Goal: Check status: Check status

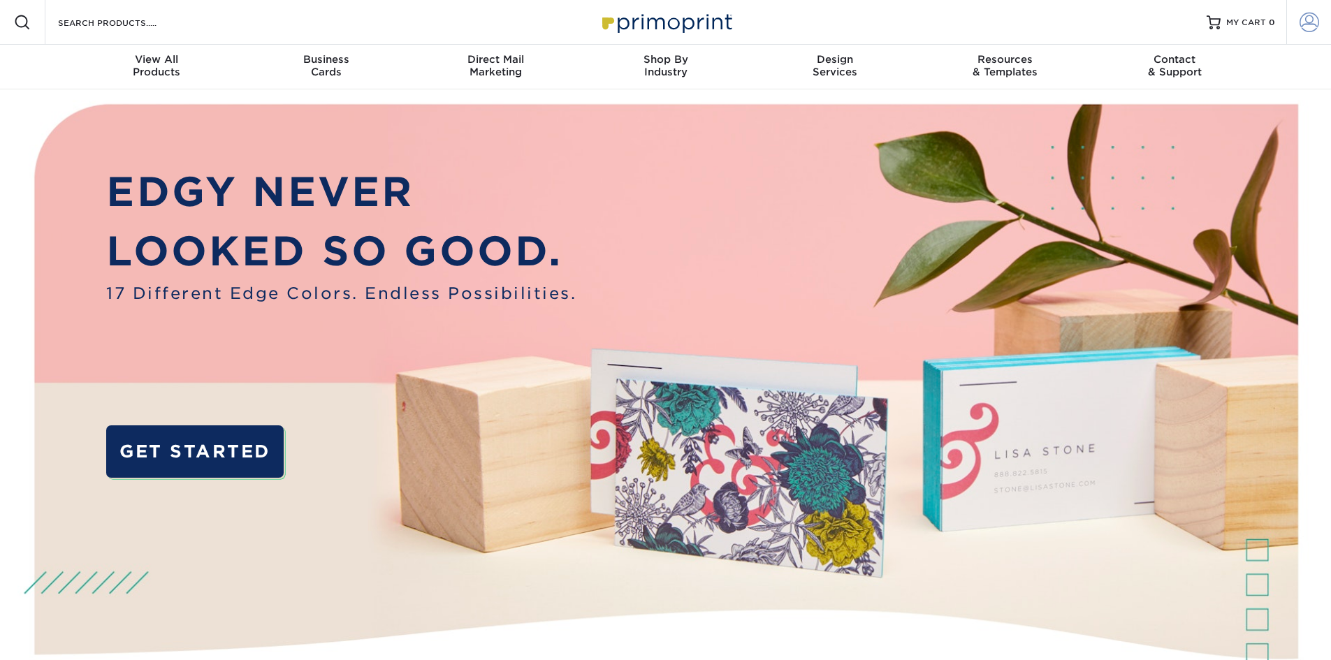
click at [1317, 23] on span at bounding box center [1309, 23] width 20 height 20
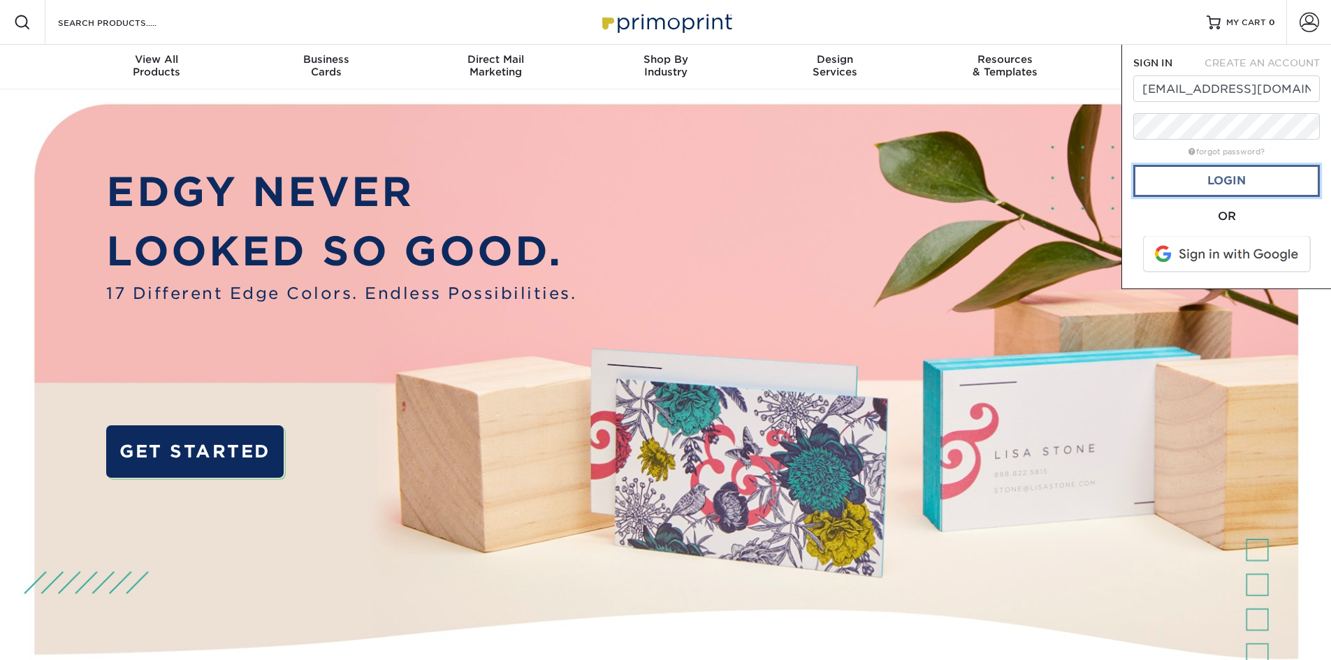
click at [1243, 184] on link "Login" at bounding box center [1226, 181] width 186 height 32
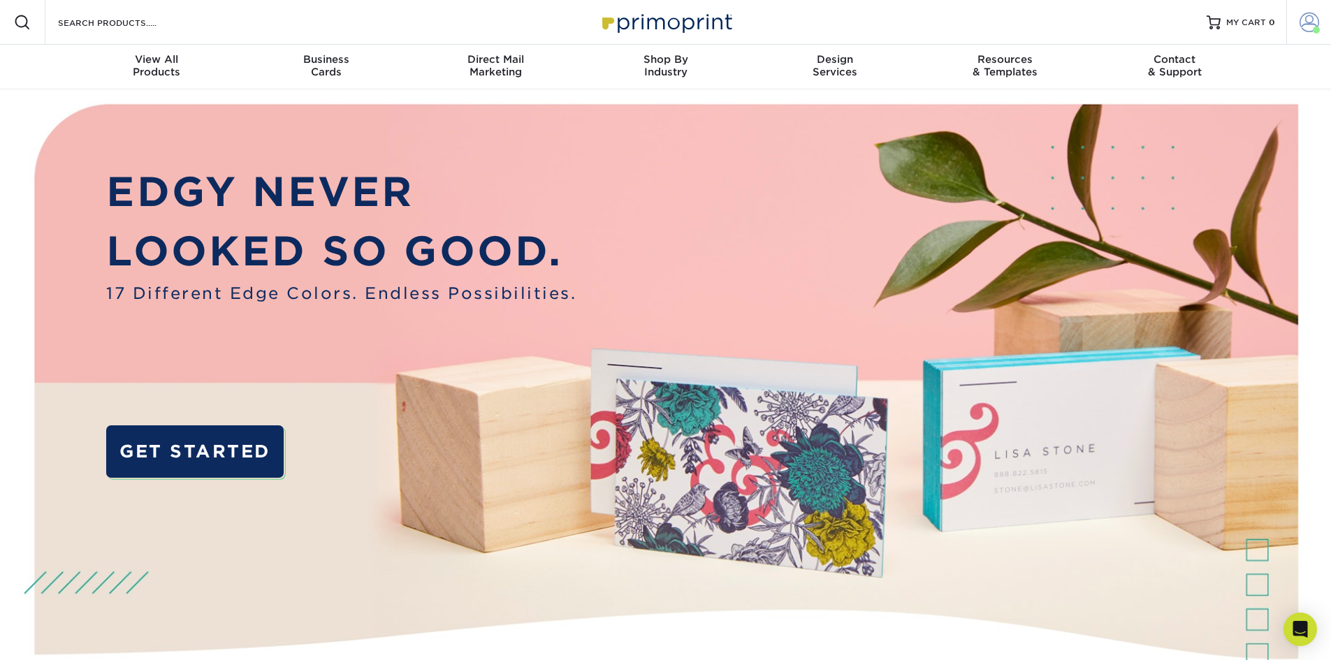
click at [1309, 36] on link "Account" at bounding box center [1308, 22] width 45 height 45
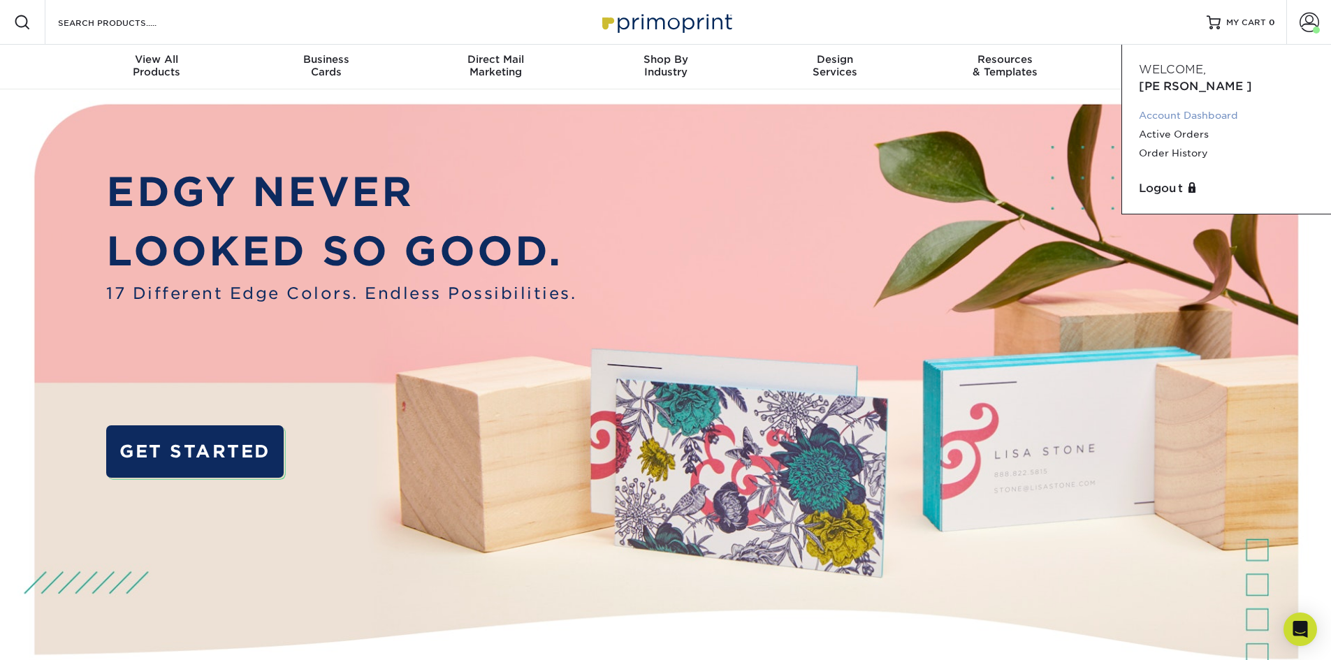
click at [1221, 106] on link "Account Dashboard" at bounding box center [1226, 115] width 175 height 19
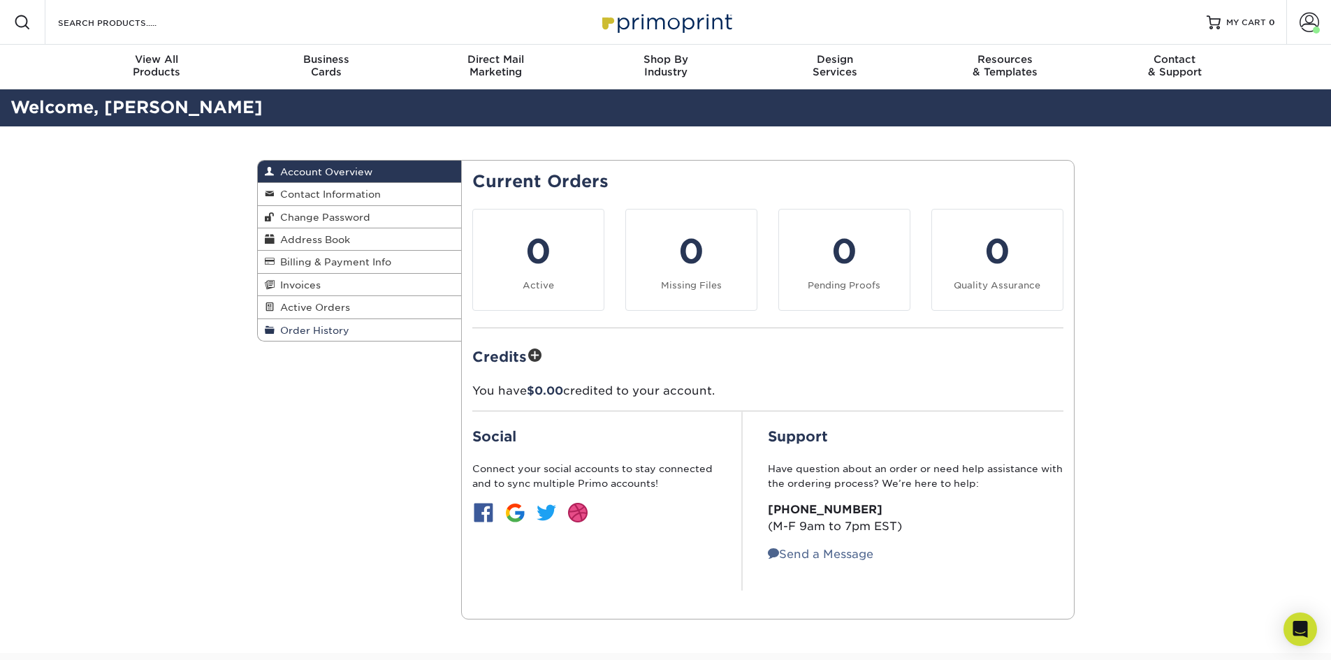
click at [314, 326] on span "Order History" at bounding box center [311, 330] width 75 height 11
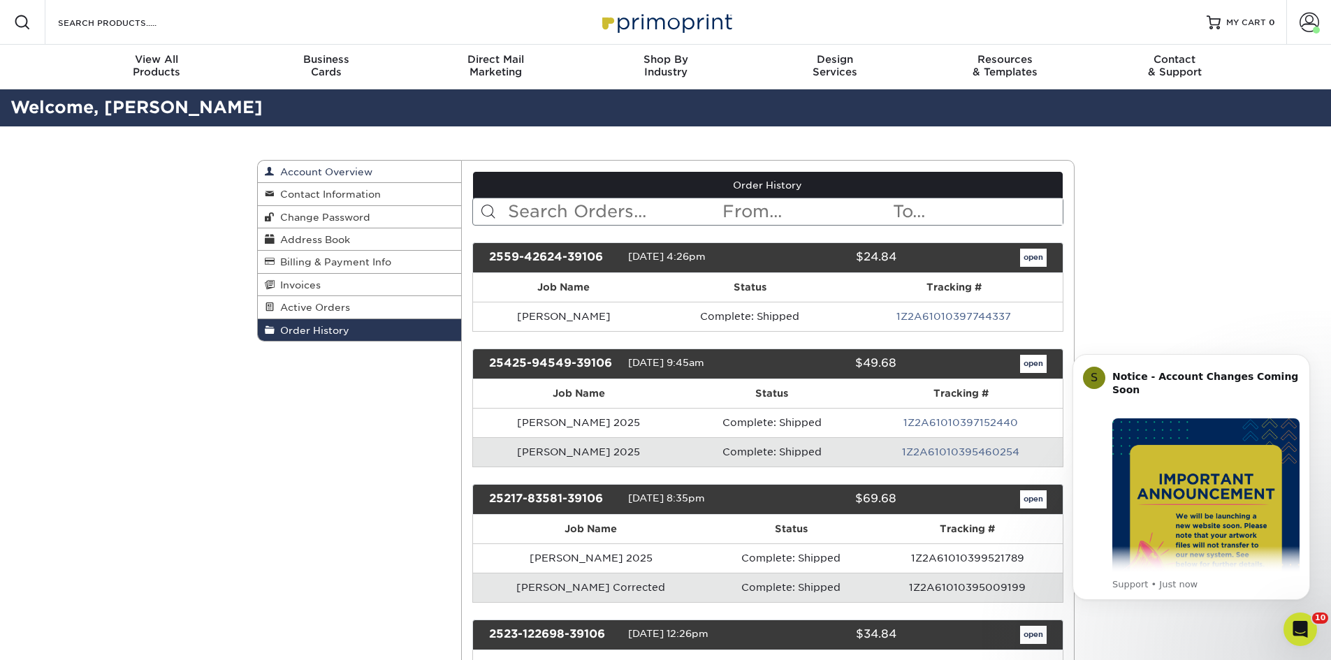
click at [337, 166] on link "Account Overview" at bounding box center [360, 172] width 204 height 22
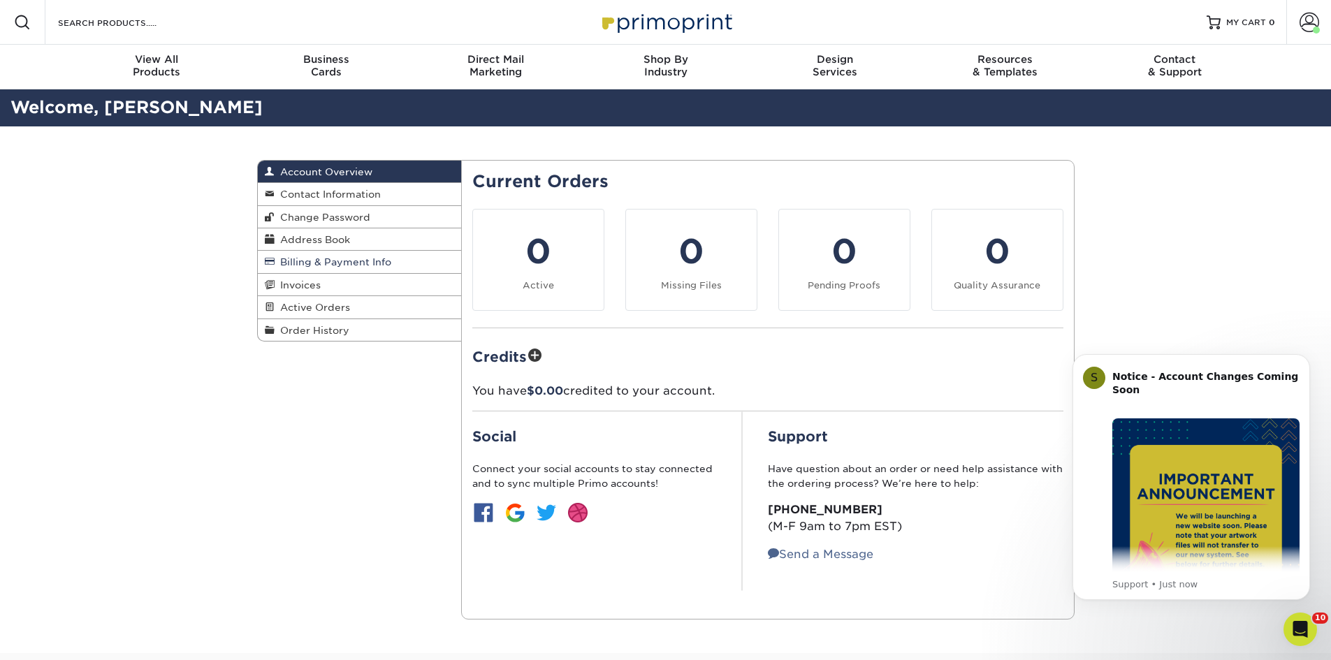
click at [350, 261] on span "Billing & Payment Info" at bounding box center [332, 261] width 117 height 11
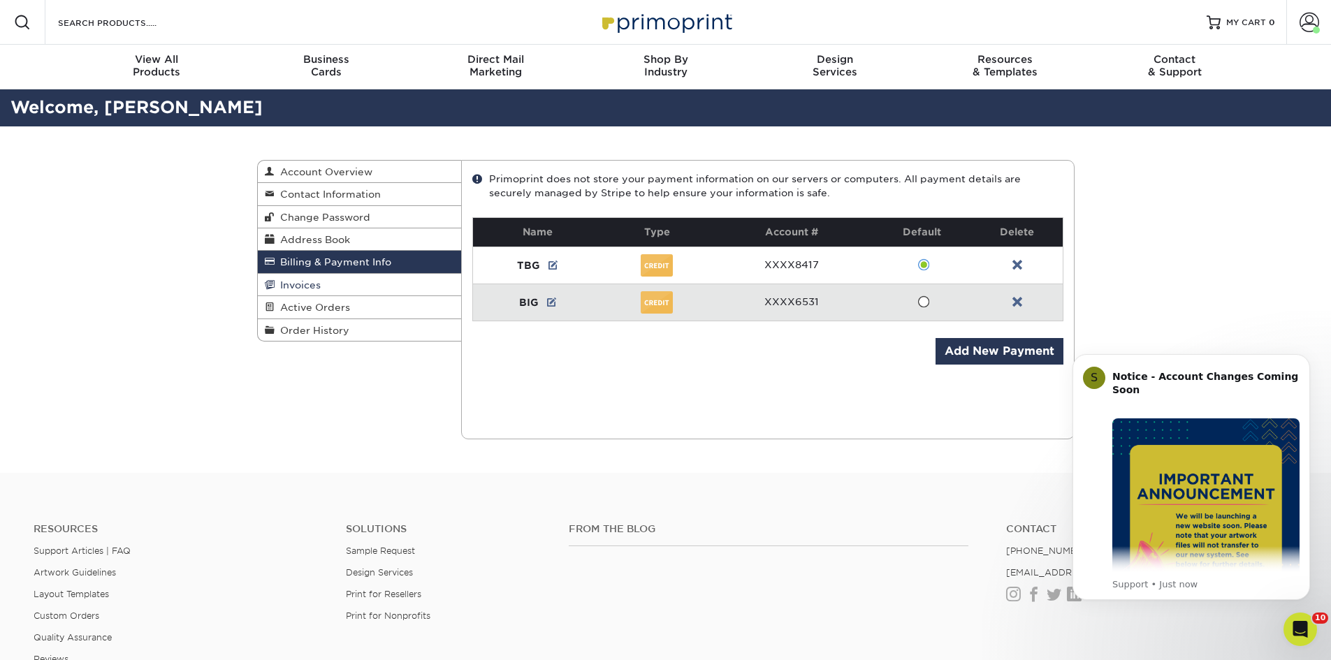
click at [335, 293] on link "Invoices" at bounding box center [360, 285] width 204 height 22
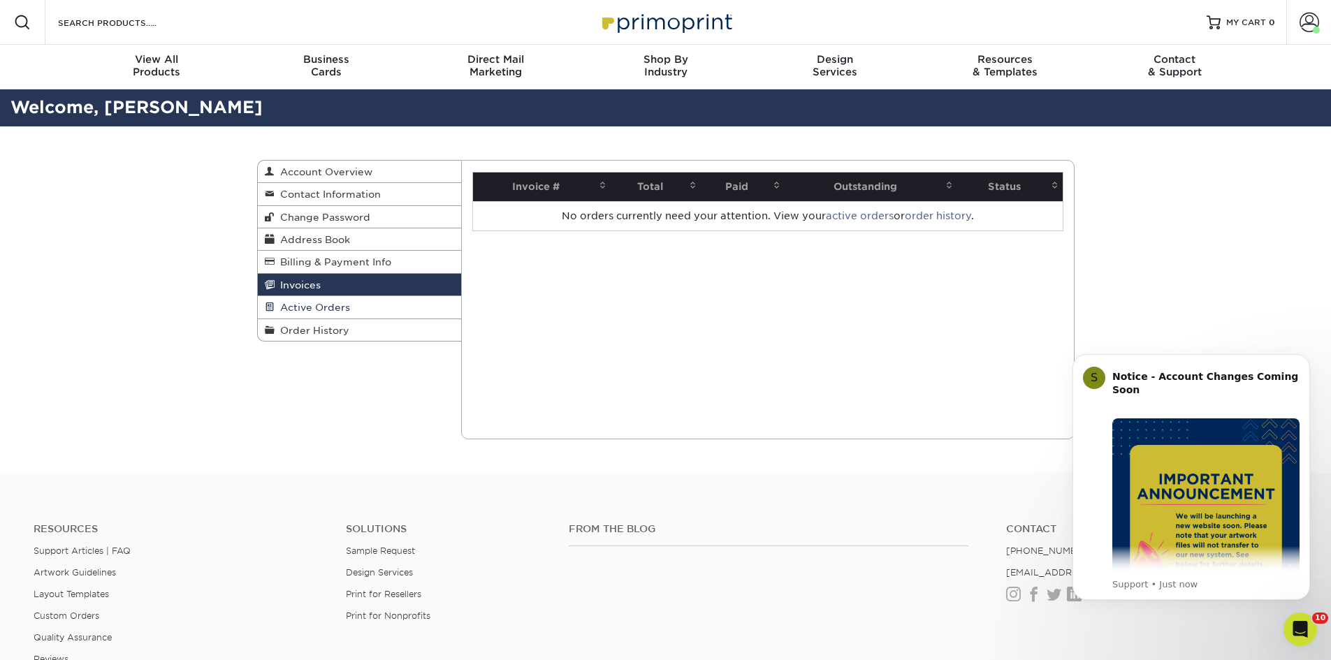
click at [325, 306] on span "Active Orders" at bounding box center [311, 307] width 75 height 11
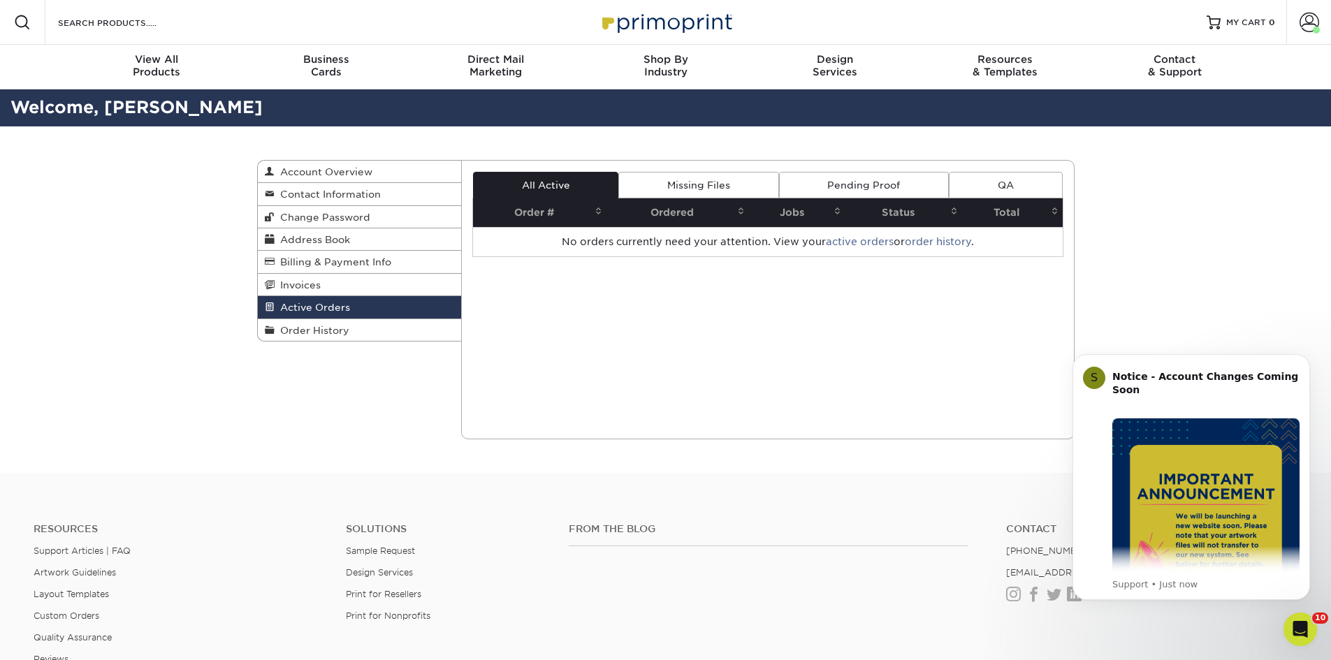
click at [884, 177] on link "Pending Proof" at bounding box center [864, 185] width 170 height 27
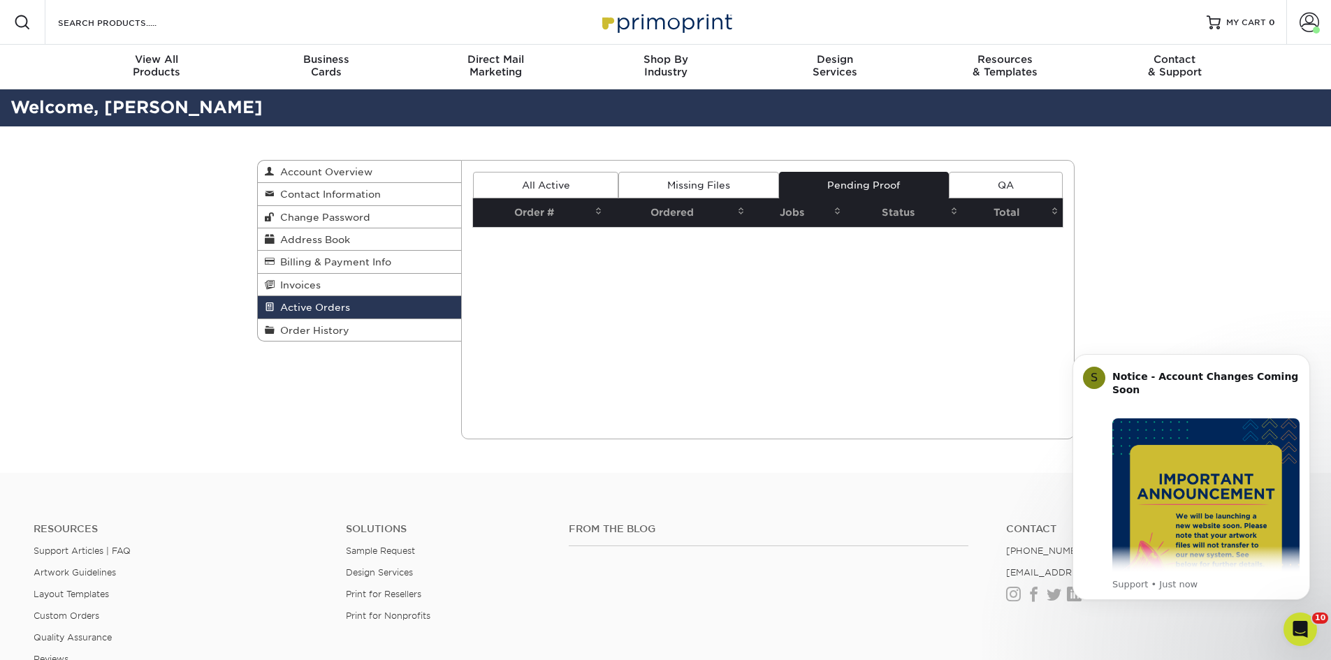
click at [1019, 182] on link "QA" at bounding box center [1005, 185] width 113 height 27
click at [288, 330] on span "Order History" at bounding box center [311, 330] width 75 height 11
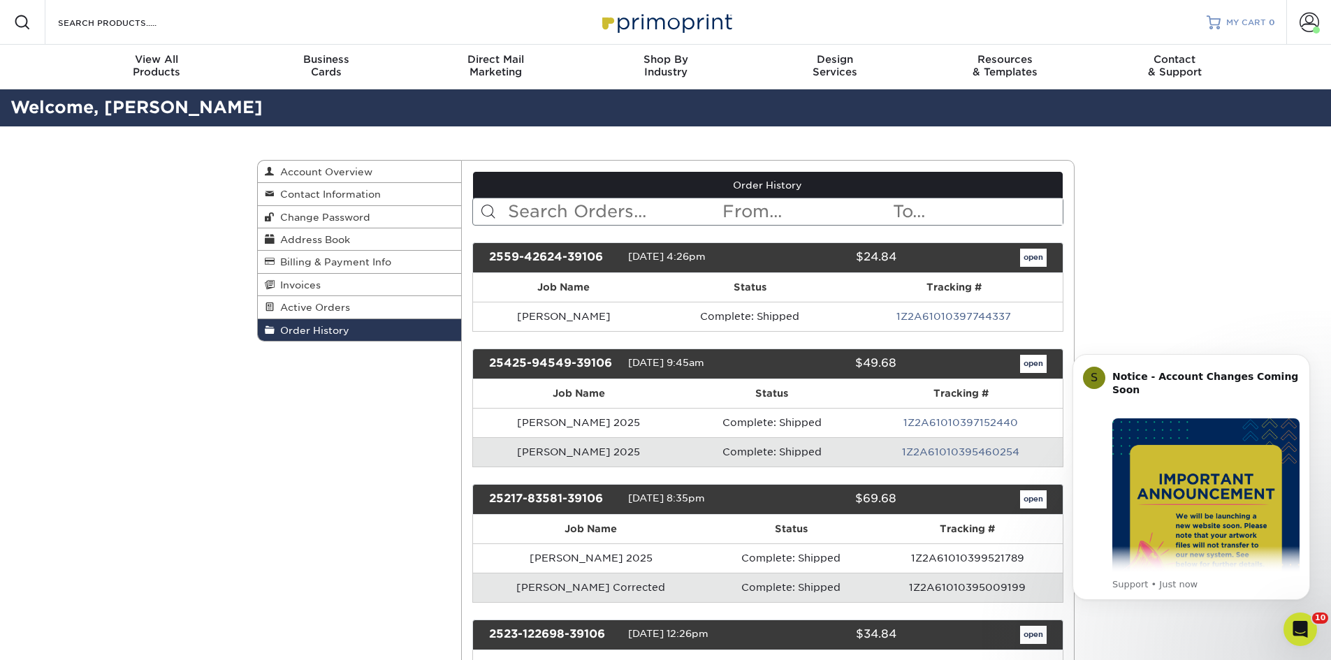
click at [1252, 30] on link "MY CART 0" at bounding box center [1240, 22] width 68 height 45
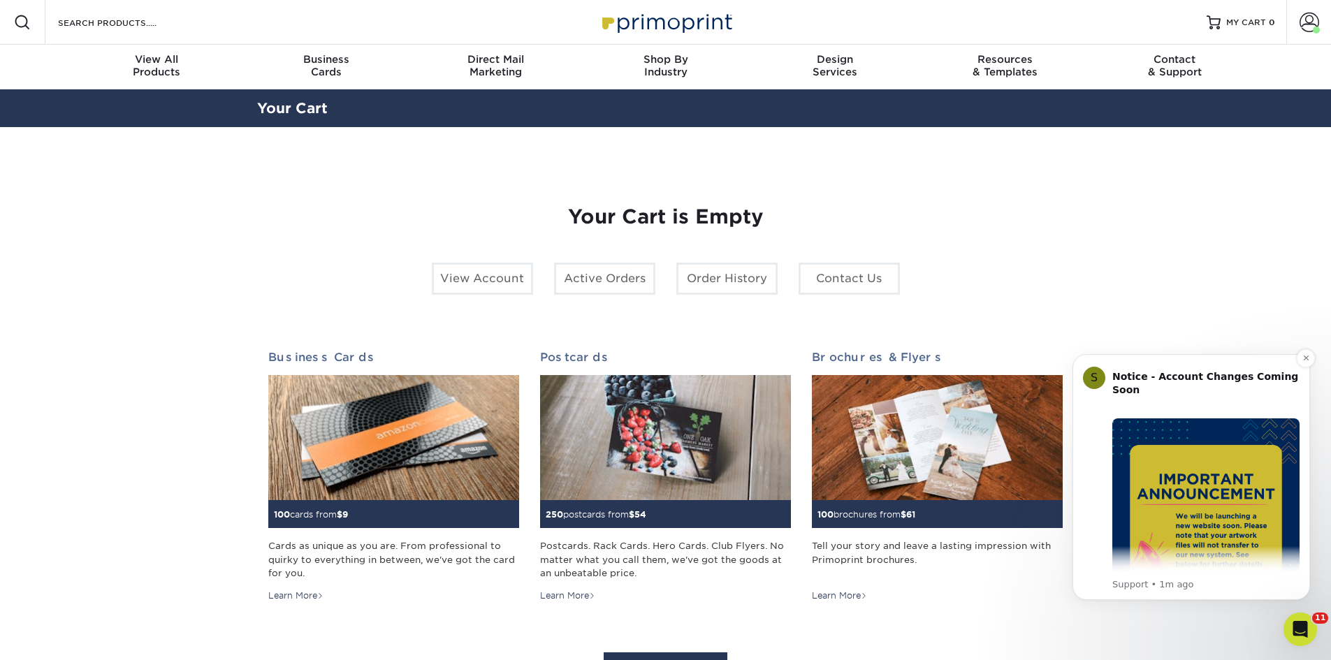
click at [1218, 538] on img "Message content" at bounding box center [1205, 511] width 187 height 187
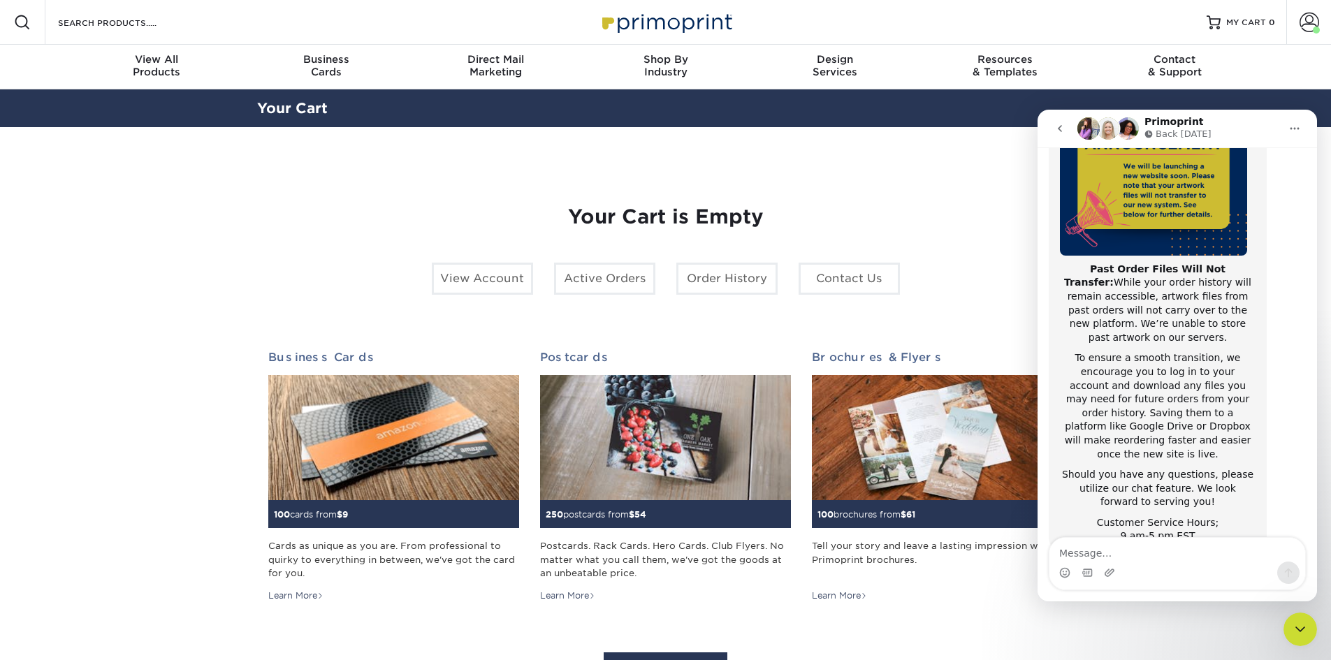
scroll to position [187, 0]
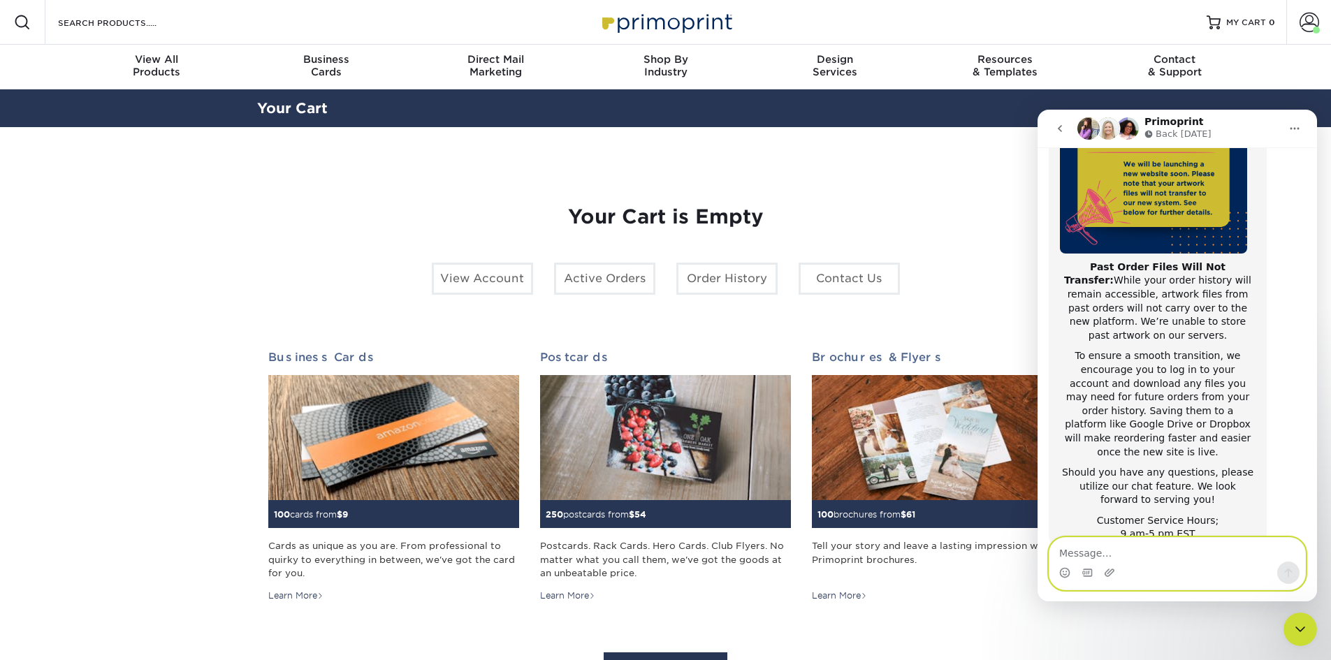
click at [1182, 552] on textarea "Message…" at bounding box center [1177, 550] width 256 height 24
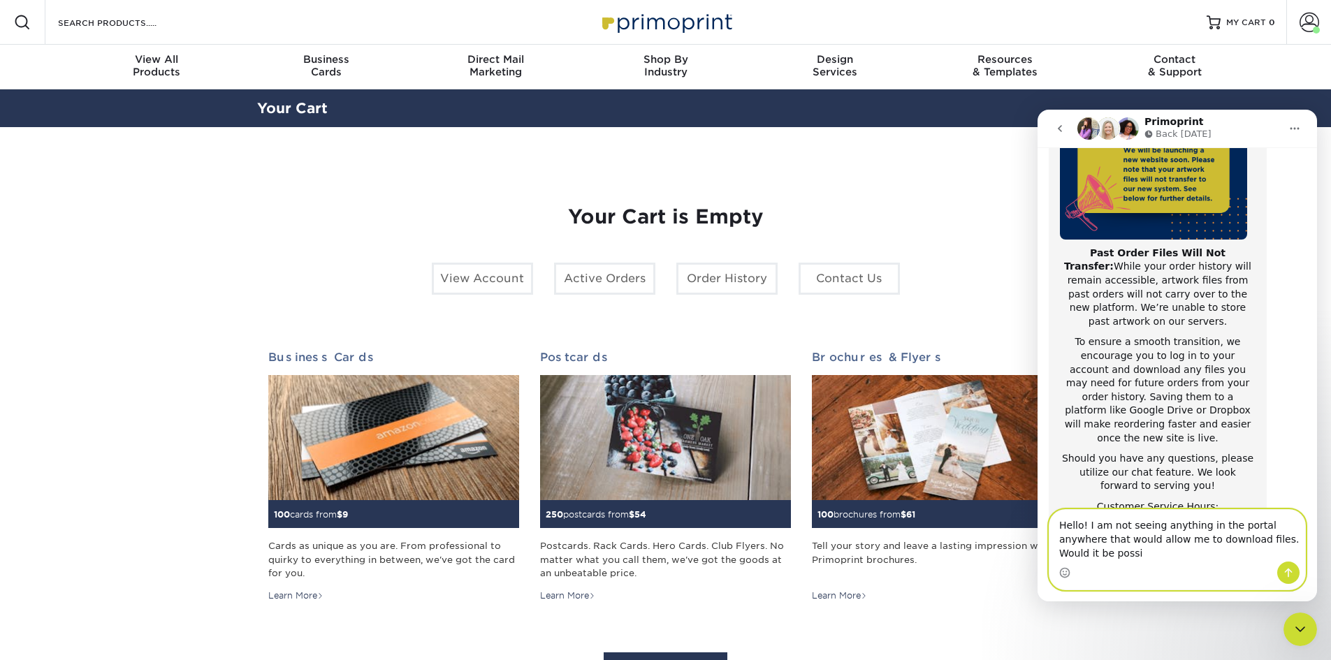
scroll to position [215, 0]
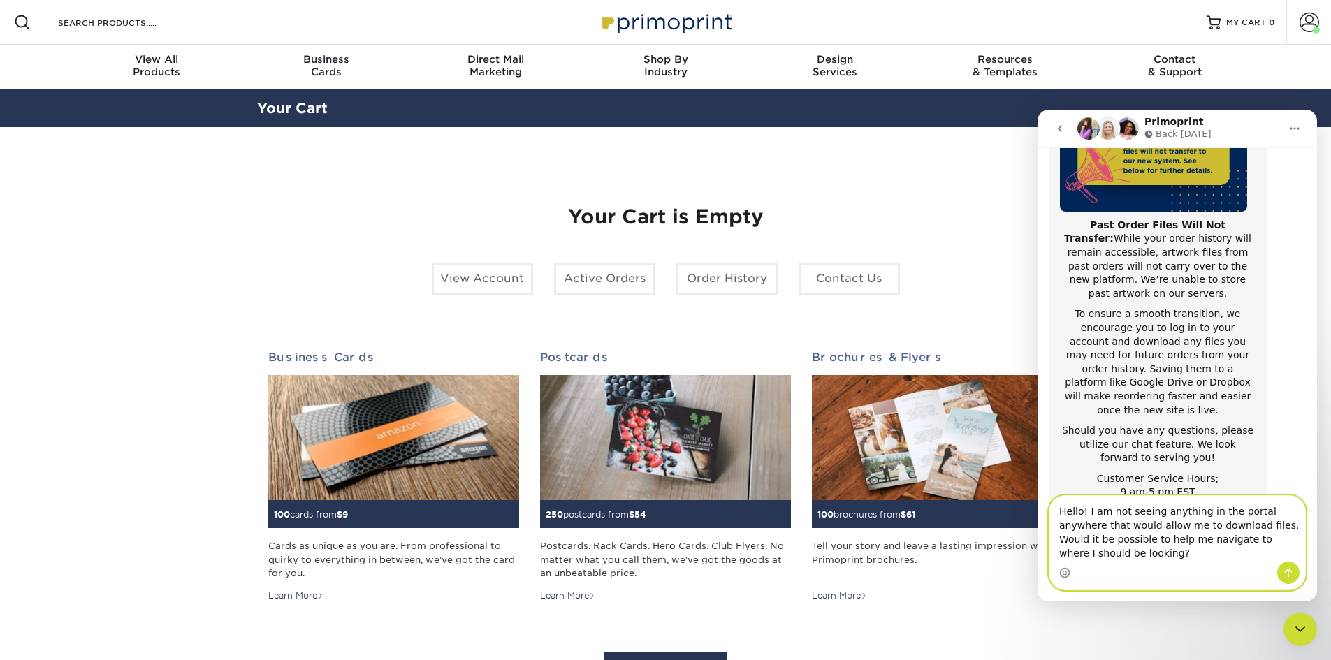
type textarea "Hello! I am not seeing anything in the portal anywhere that would allow me to d…"
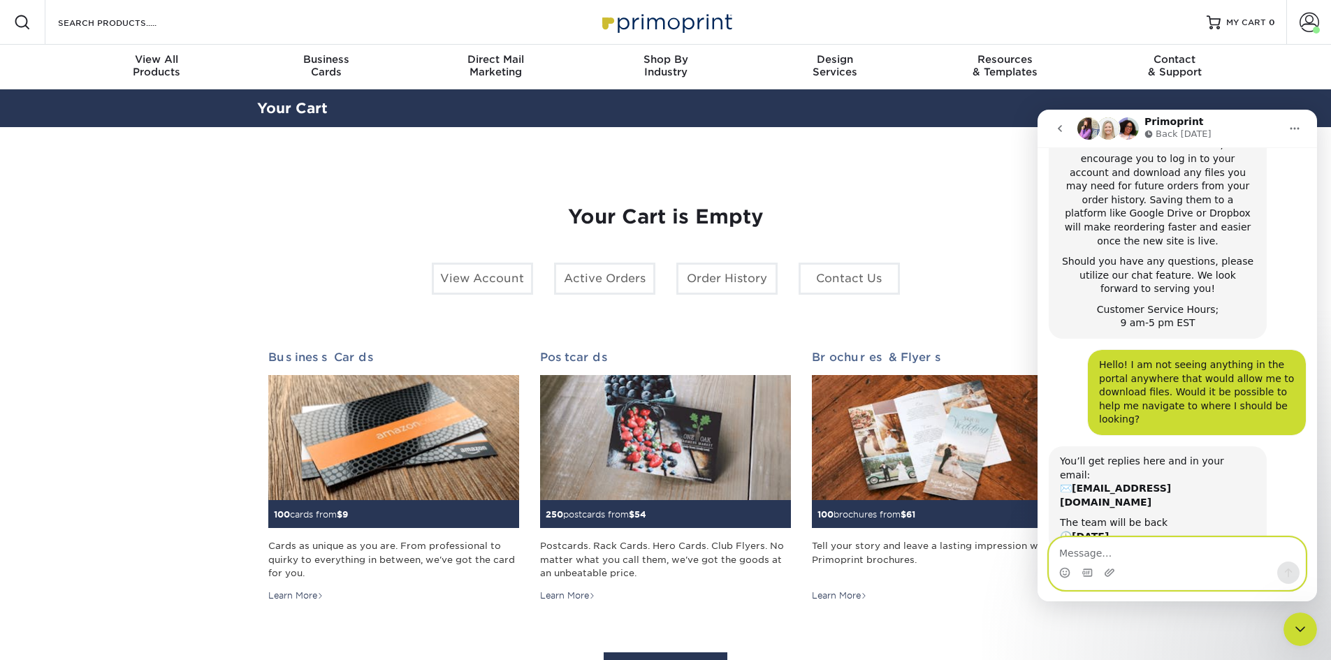
scroll to position [399, 0]
